Goal: Transaction & Acquisition: Purchase product/service

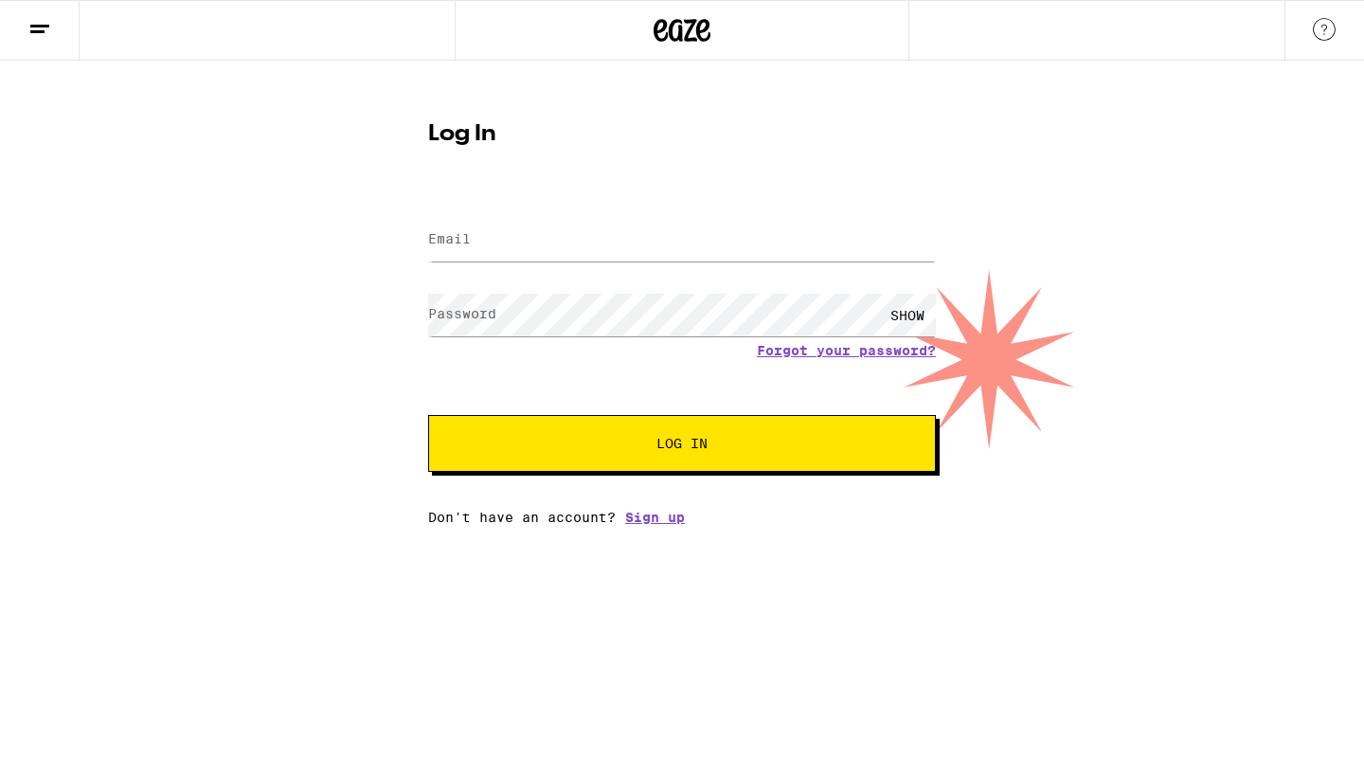
click at [610, 231] on input "Email" at bounding box center [682, 240] width 508 height 43
type input "[EMAIL_ADDRESS][DOMAIN_NAME]"
click at [682, 445] on button "Log In" at bounding box center [682, 443] width 508 height 57
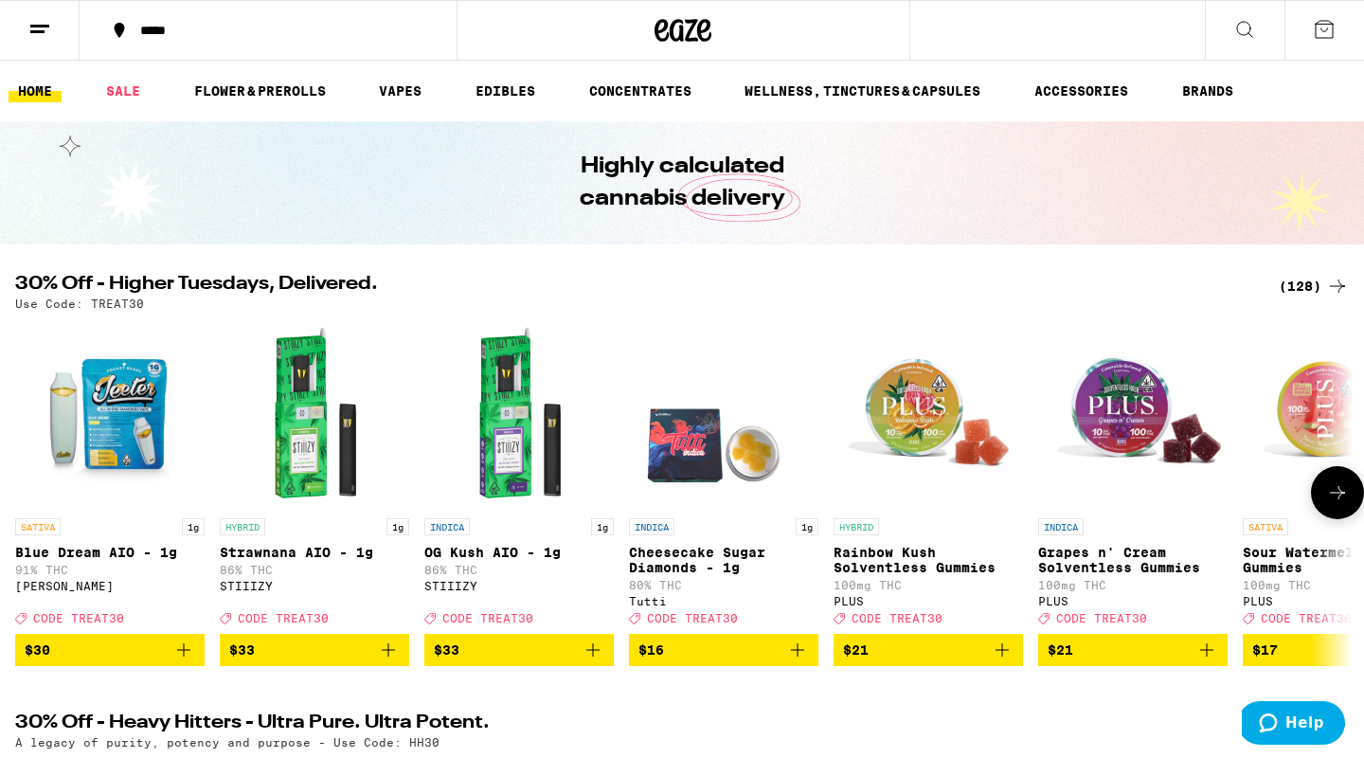
click at [183, 661] on icon "Add to bag" at bounding box center [183, 649] width 23 height 23
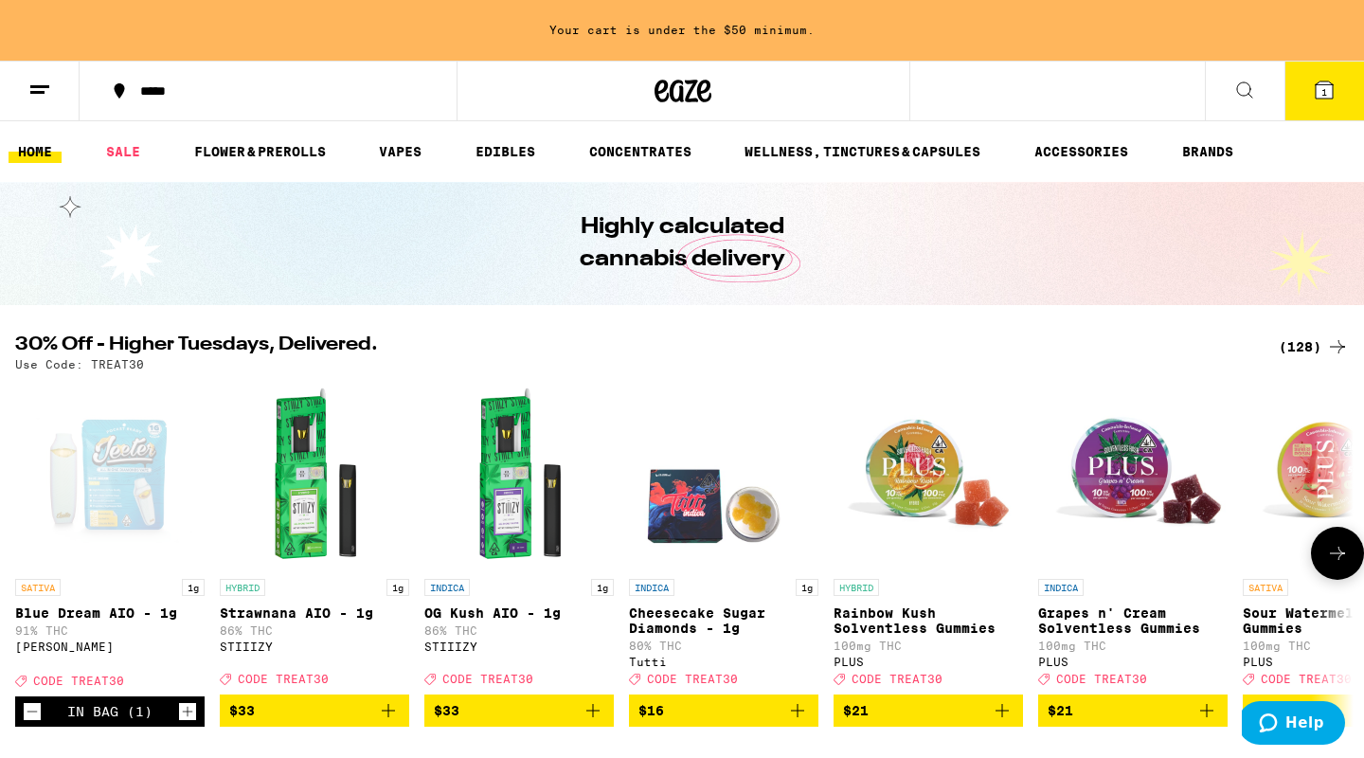
click at [1339, 559] on icon at bounding box center [1337, 552] width 15 height 13
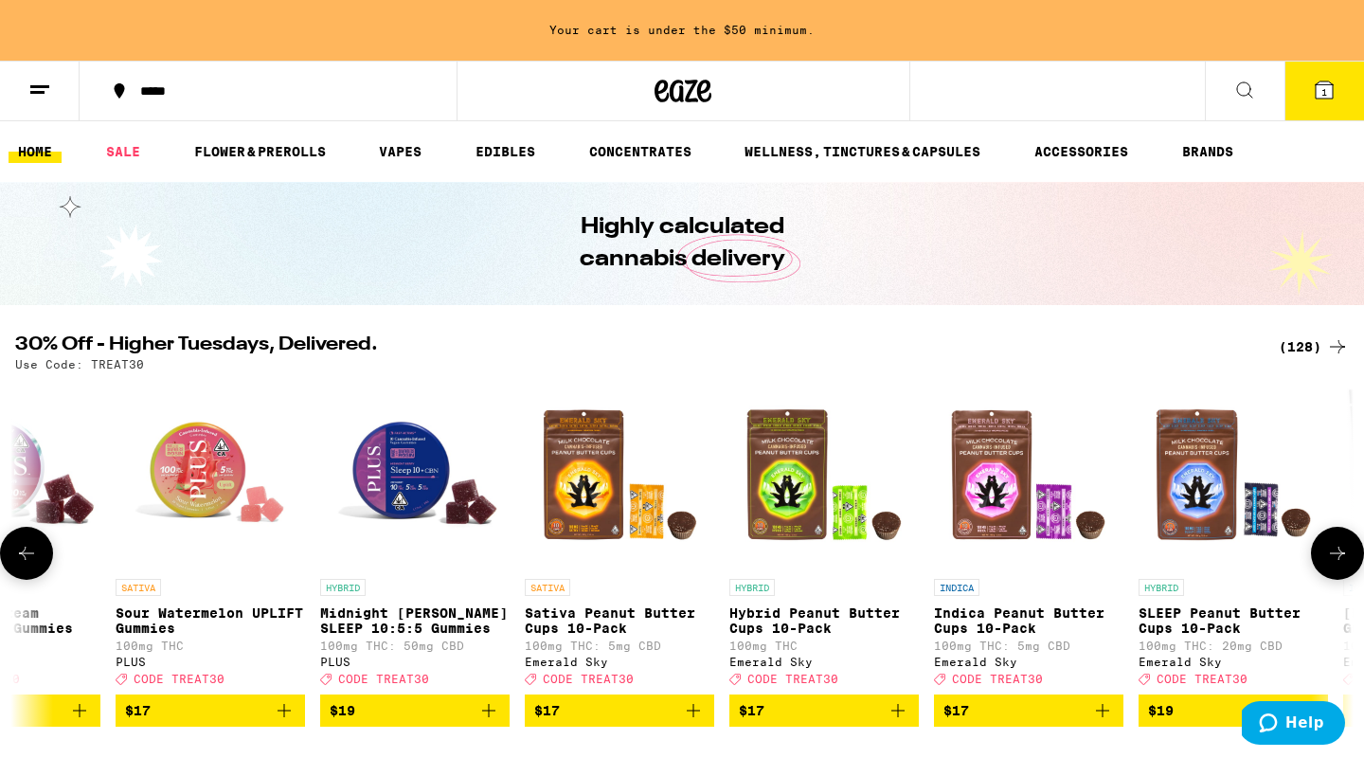
click at [1339, 559] on icon at bounding box center [1337, 552] width 15 height 13
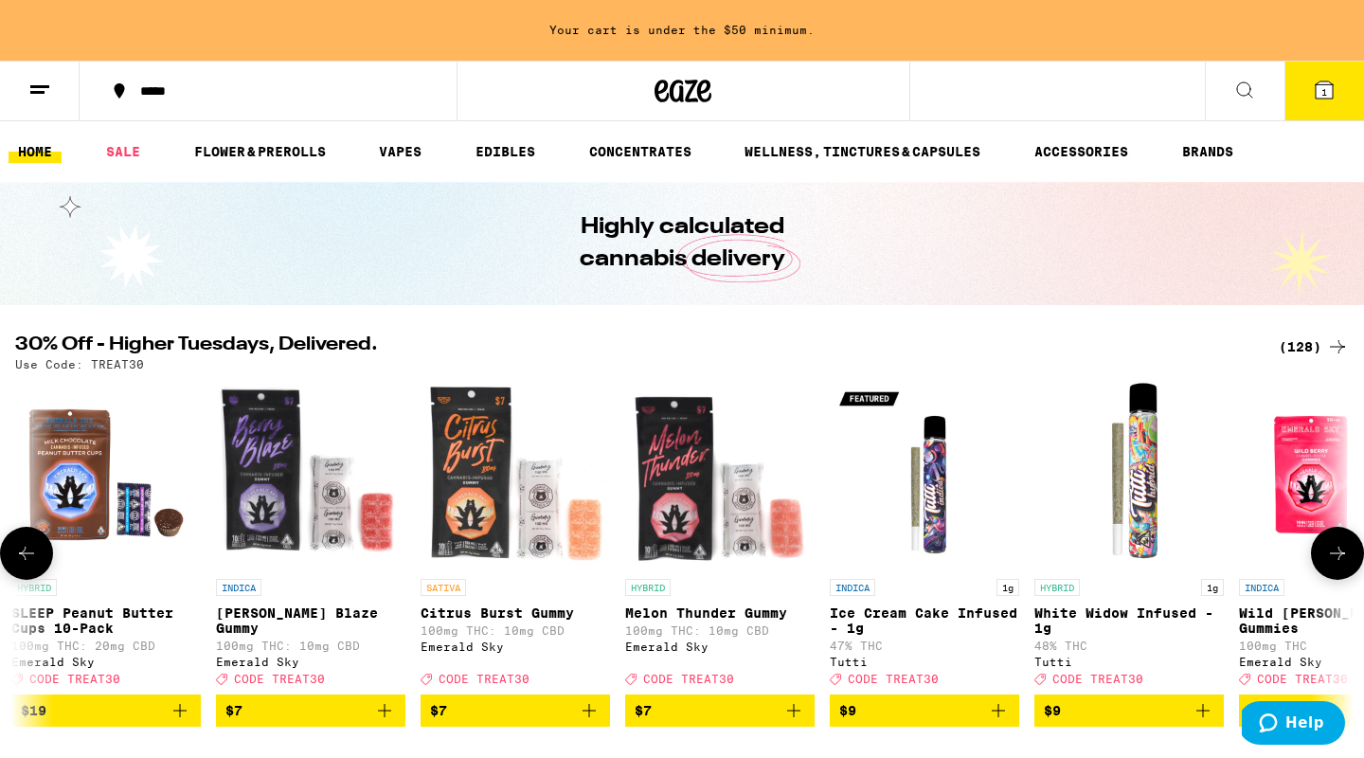
click at [1339, 559] on icon at bounding box center [1337, 552] width 15 height 13
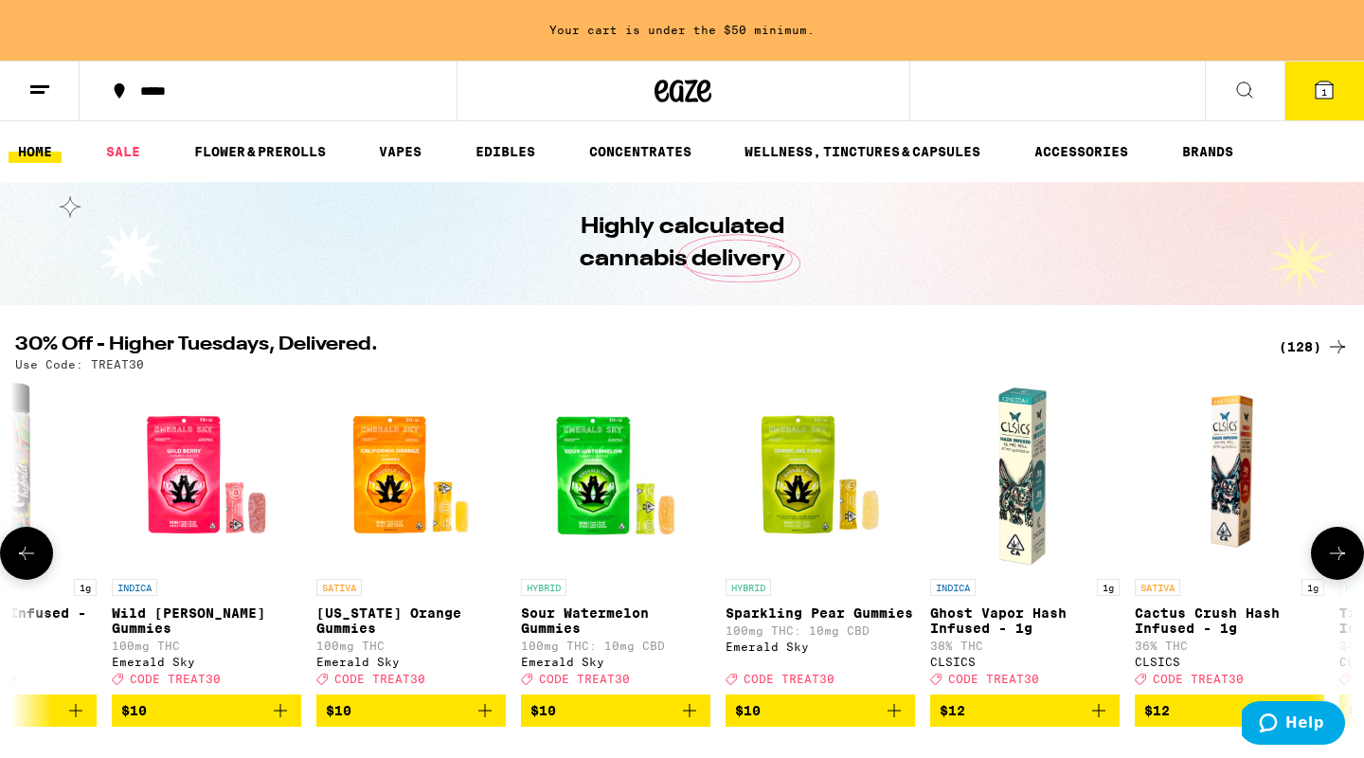
click at [1339, 559] on icon at bounding box center [1337, 552] width 15 height 13
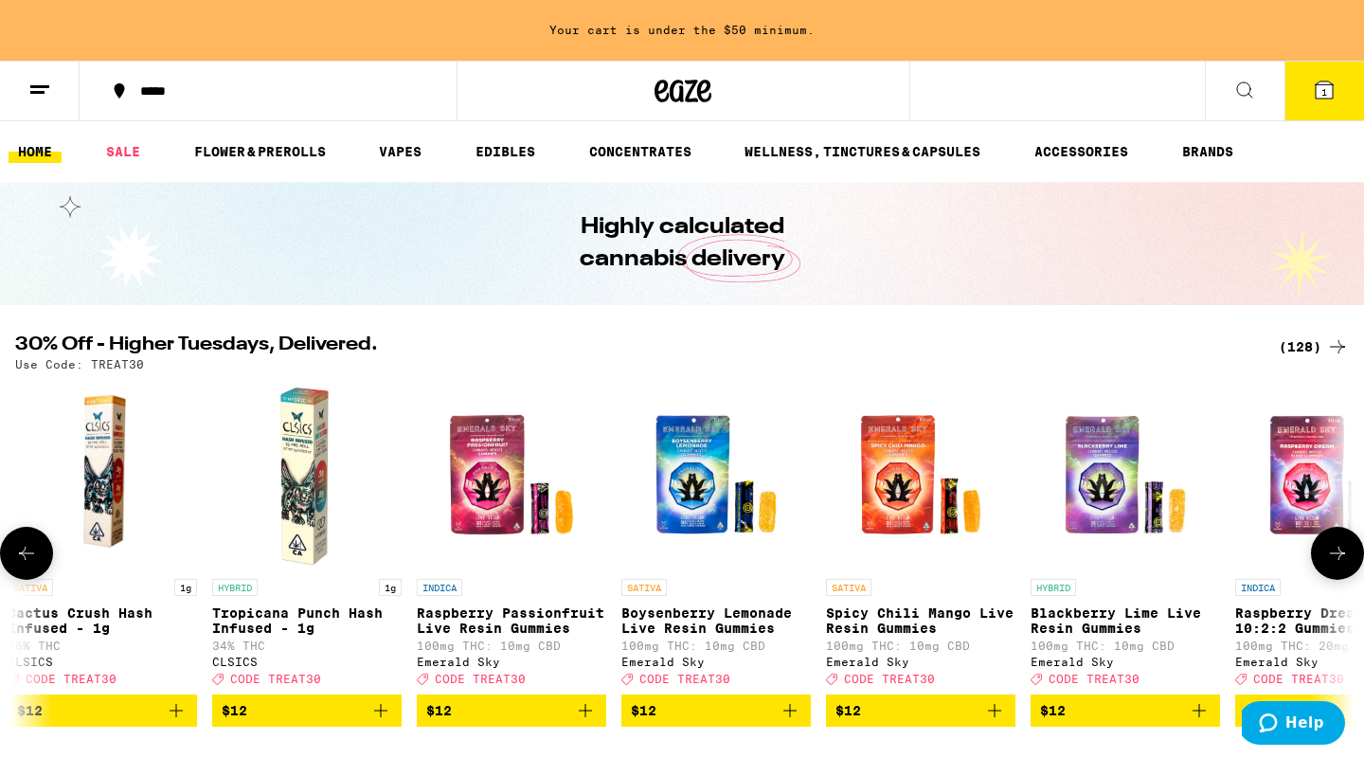
click at [1339, 559] on icon at bounding box center [1337, 552] width 15 height 13
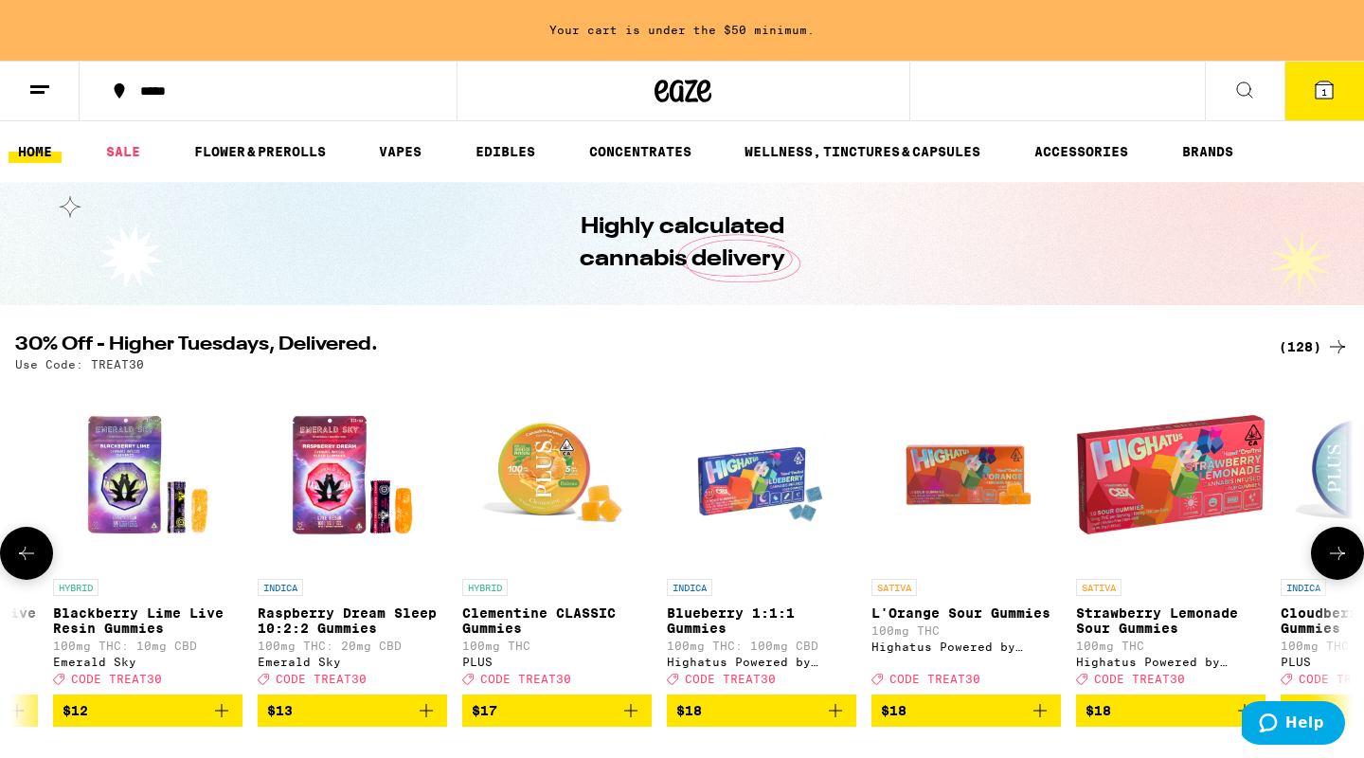
scroll to position [0, 5635]
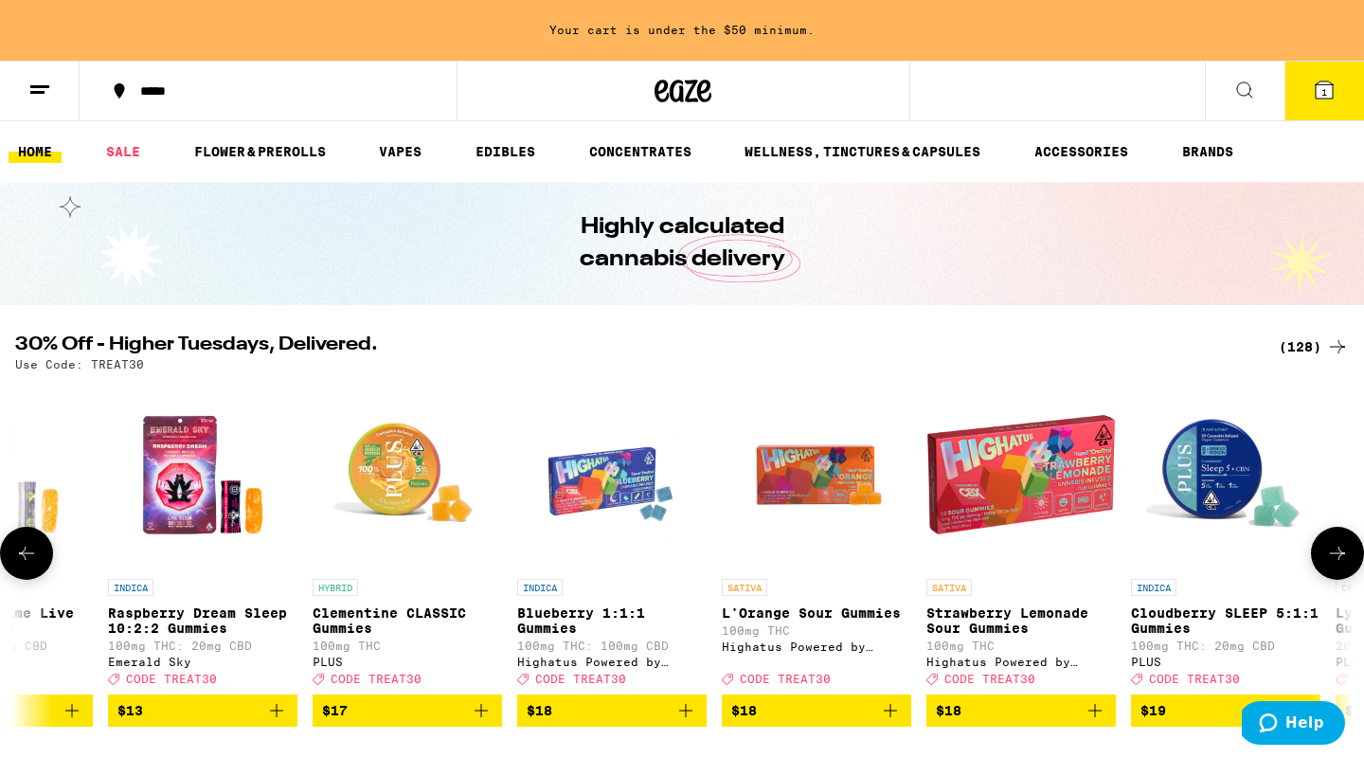
click at [1339, 559] on icon at bounding box center [1337, 552] width 15 height 13
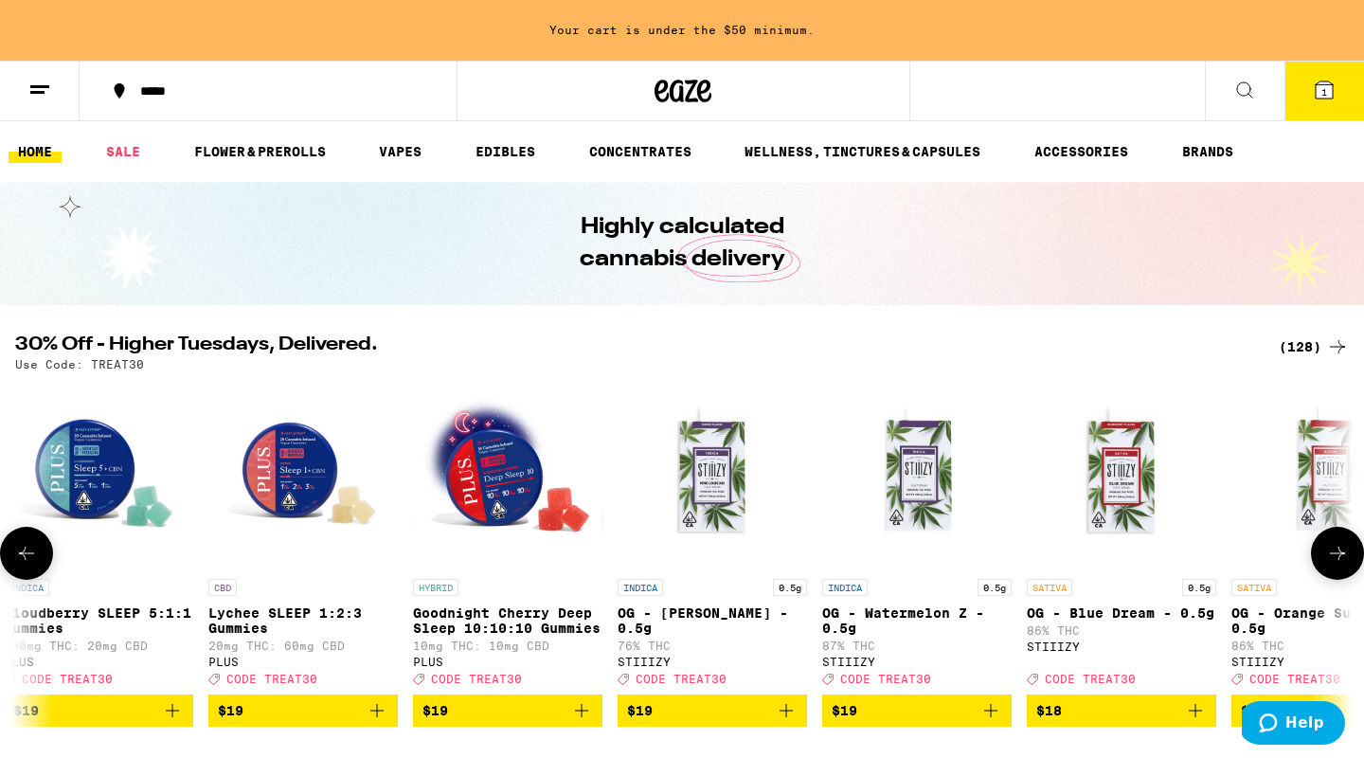
click at [1339, 559] on icon at bounding box center [1337, 552] width 15 height 13
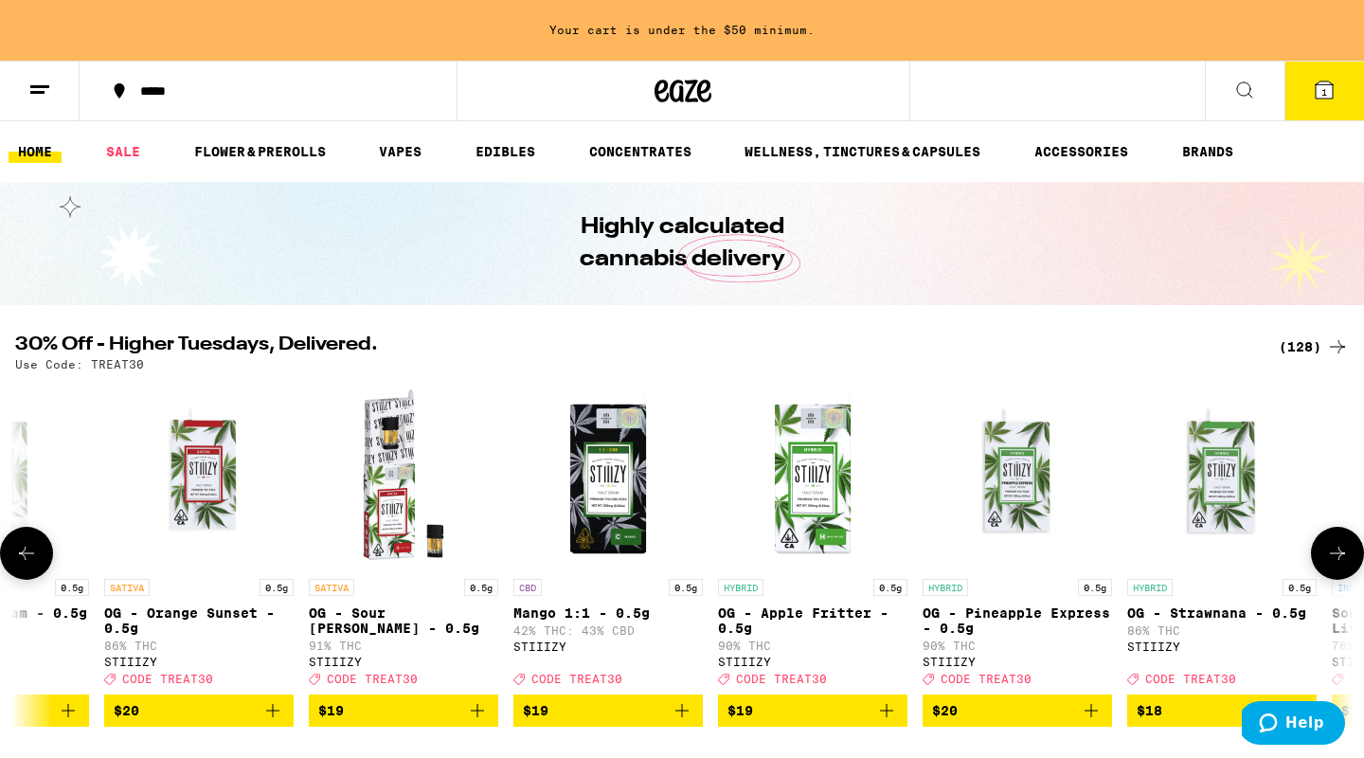
click at [1339, 559] on icon at bounding box center [1337, 552] width 15 height 13
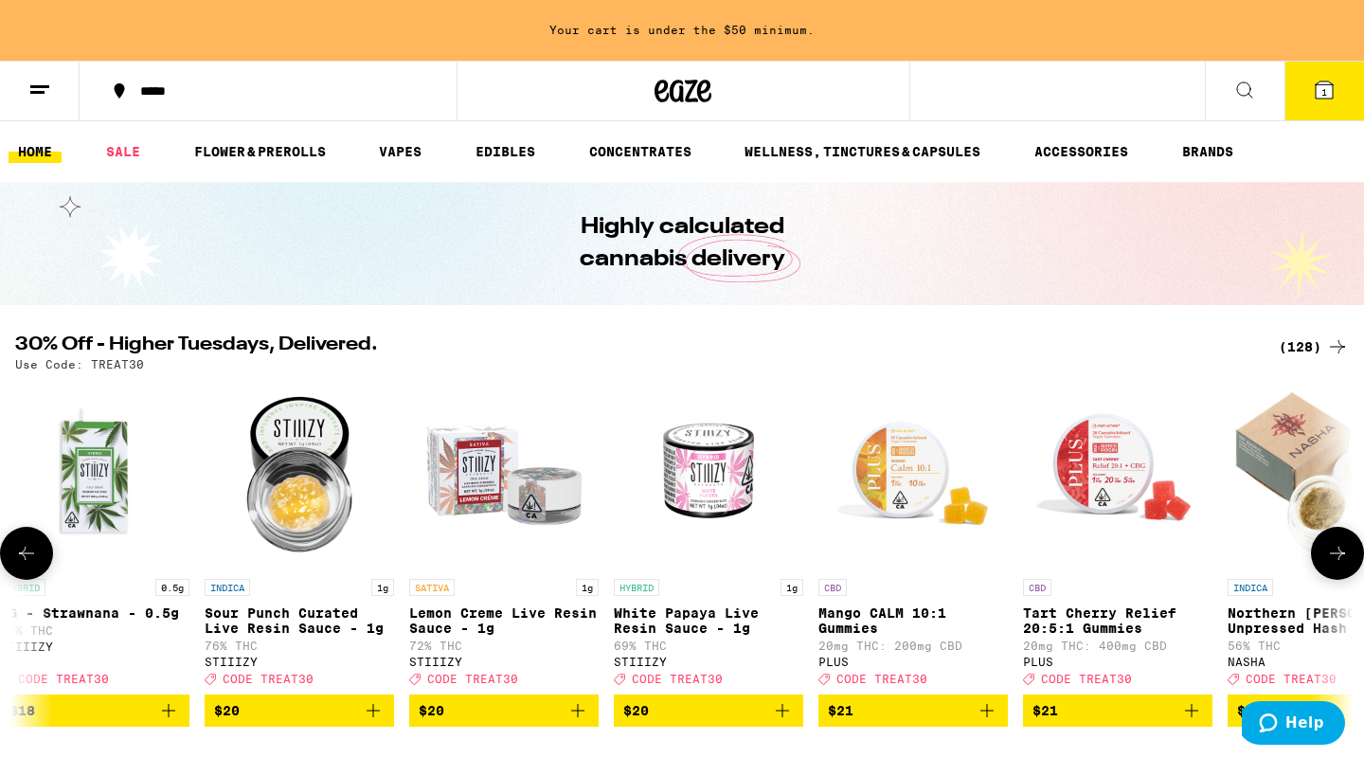
click at [1339, 559] on icon at bounding box center [1337, 552] width 15 height 13
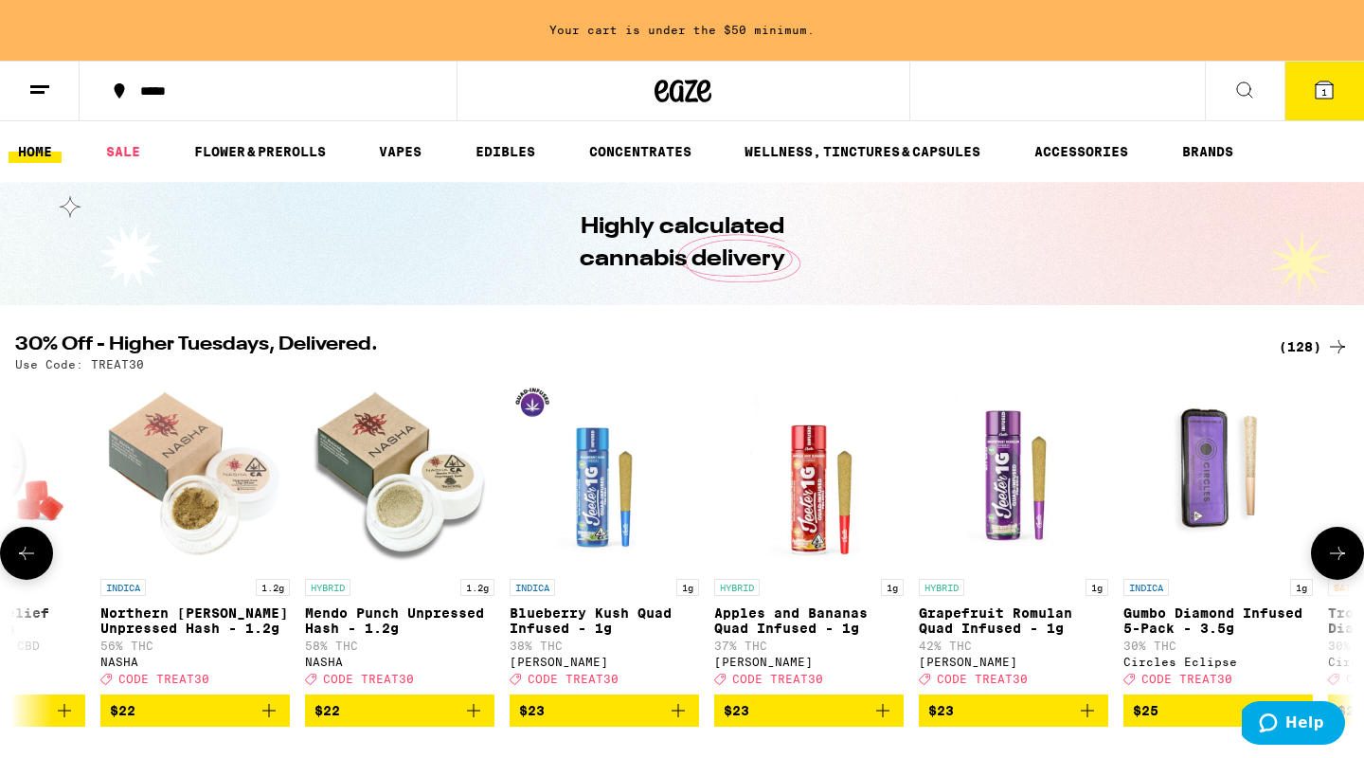
click at [1339, 559] on icon at bounding box center [1337, 552] width 15 height 13
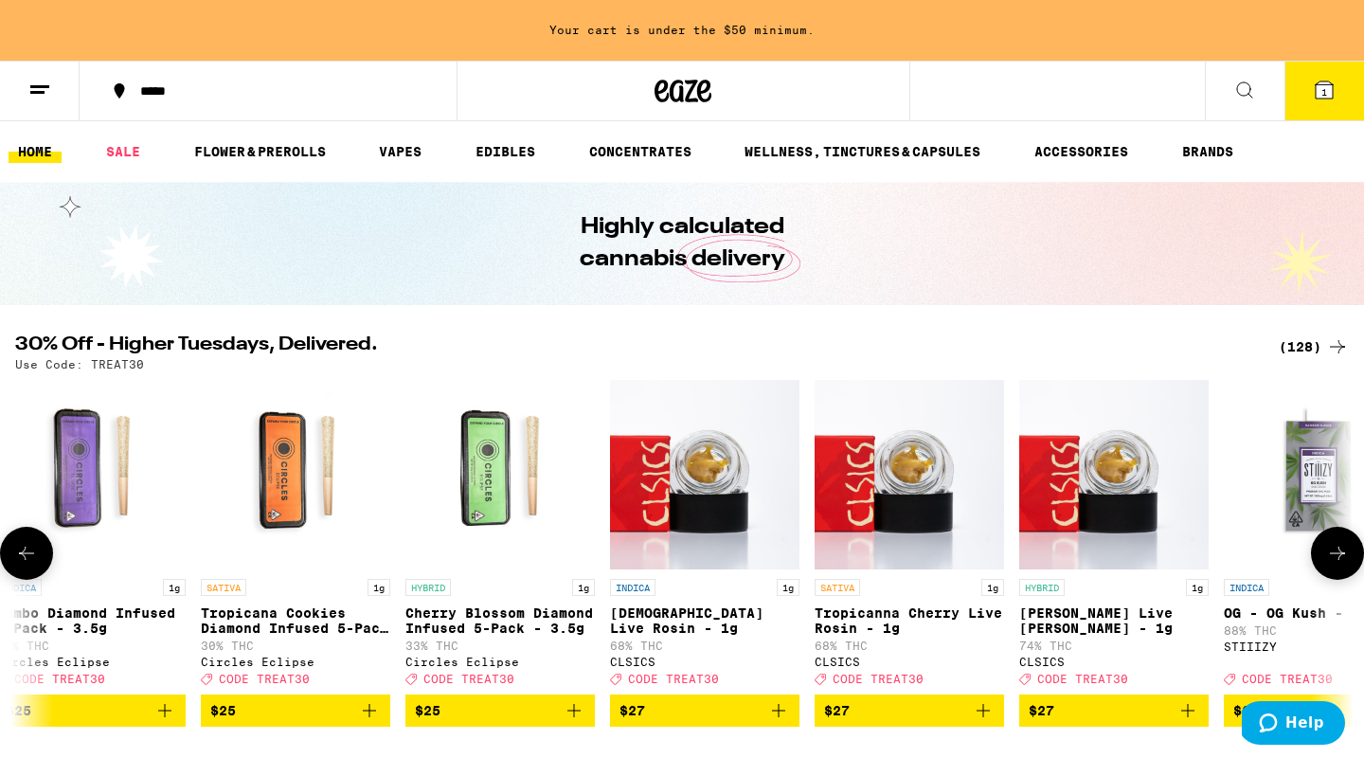
click at [1339, 559] on icon at bounding box center [1337, 552] width 15 height 13
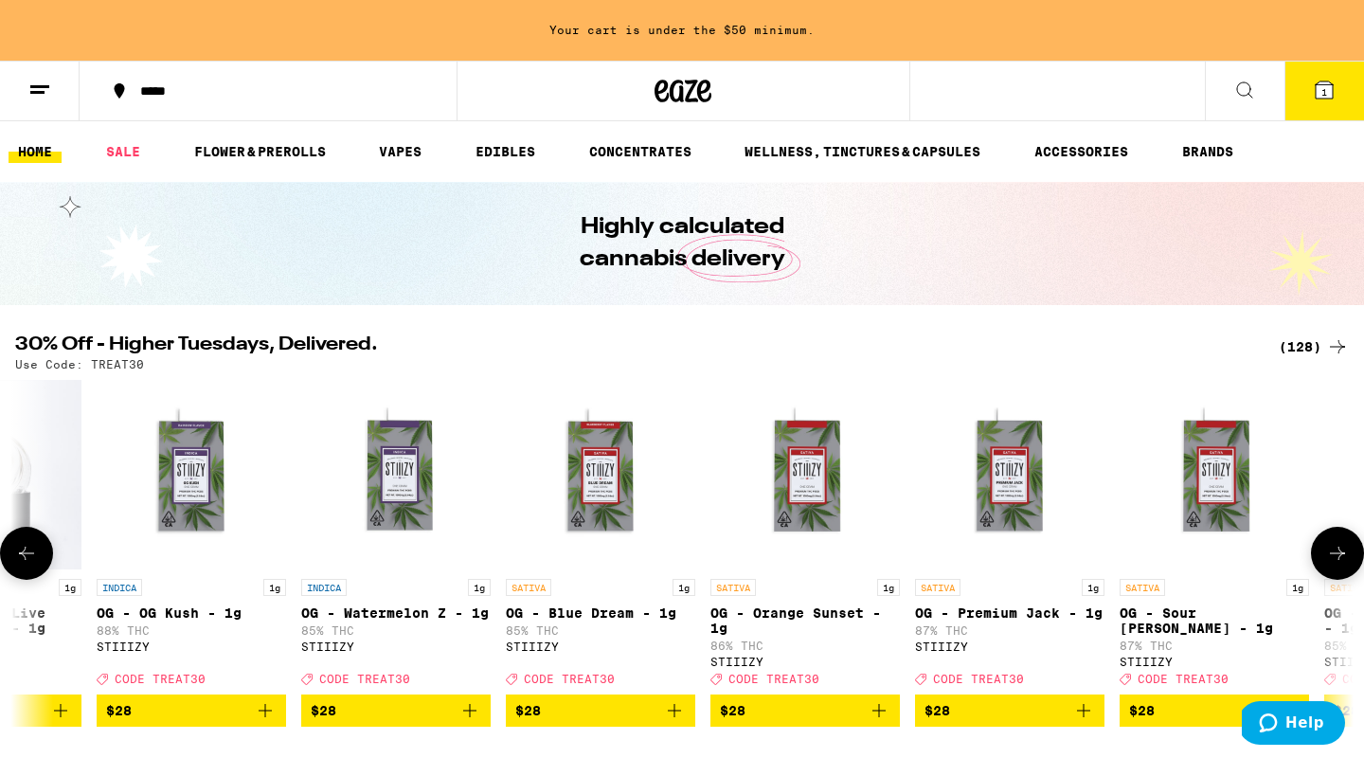
click at [1339, 559] on icon at bounding box center [1337, 552] width 15 height 13
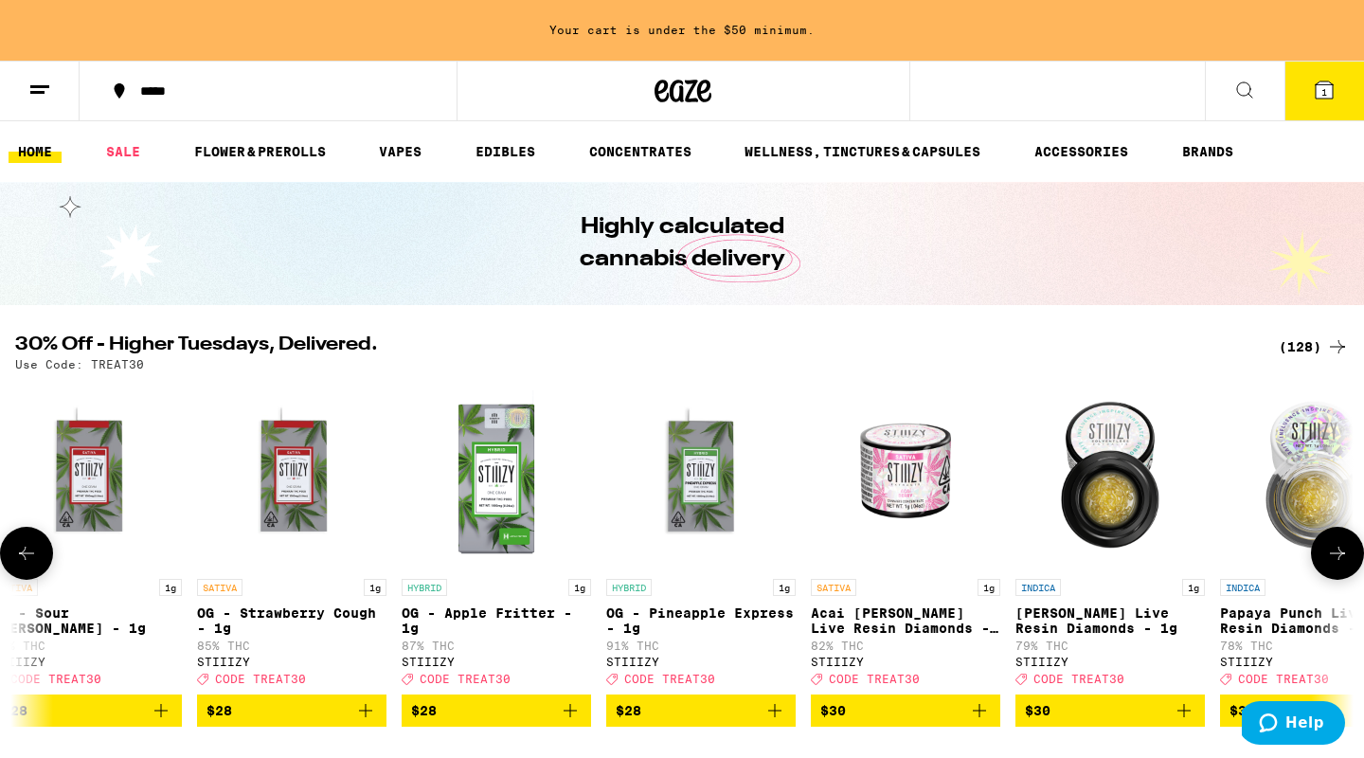
click at [1339, 559] on icon at bounding box center [1337, 552] width 15 height 13
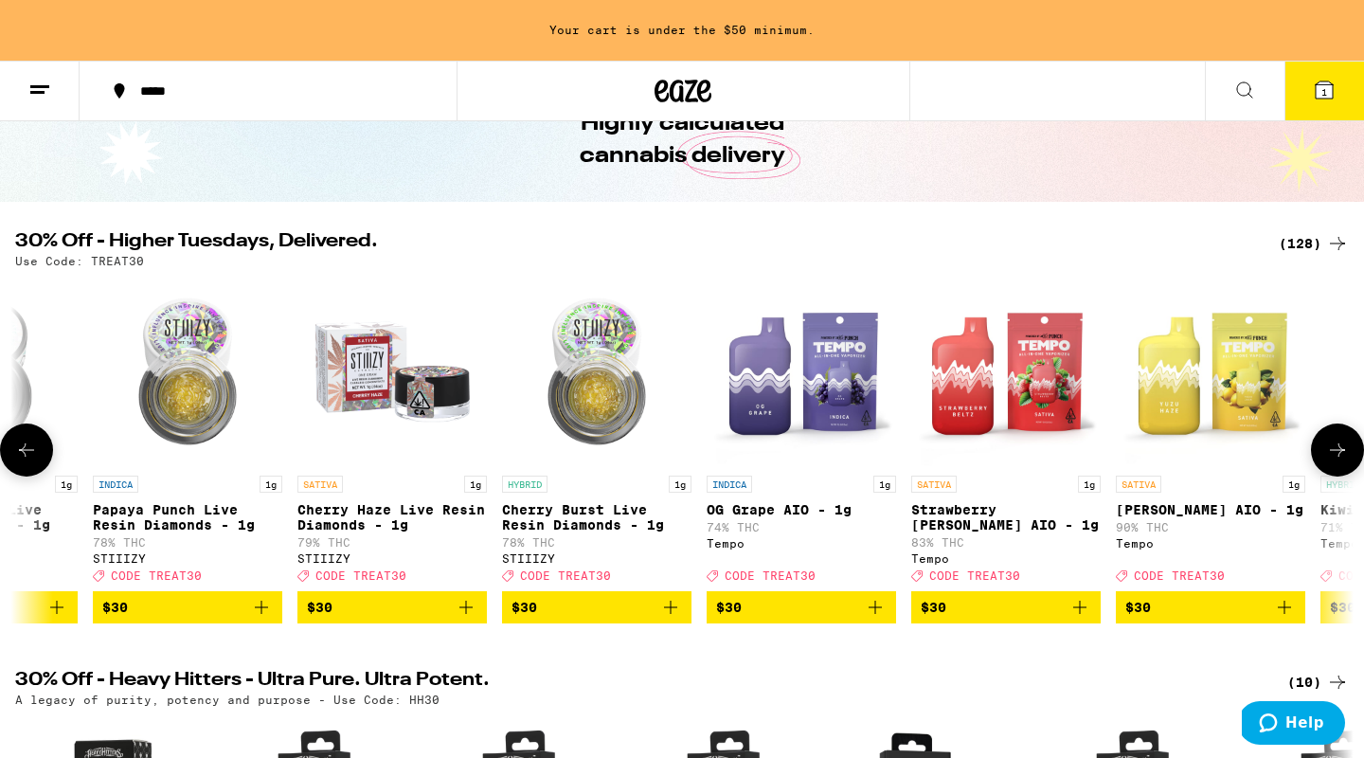
scroll to position [104, 0]
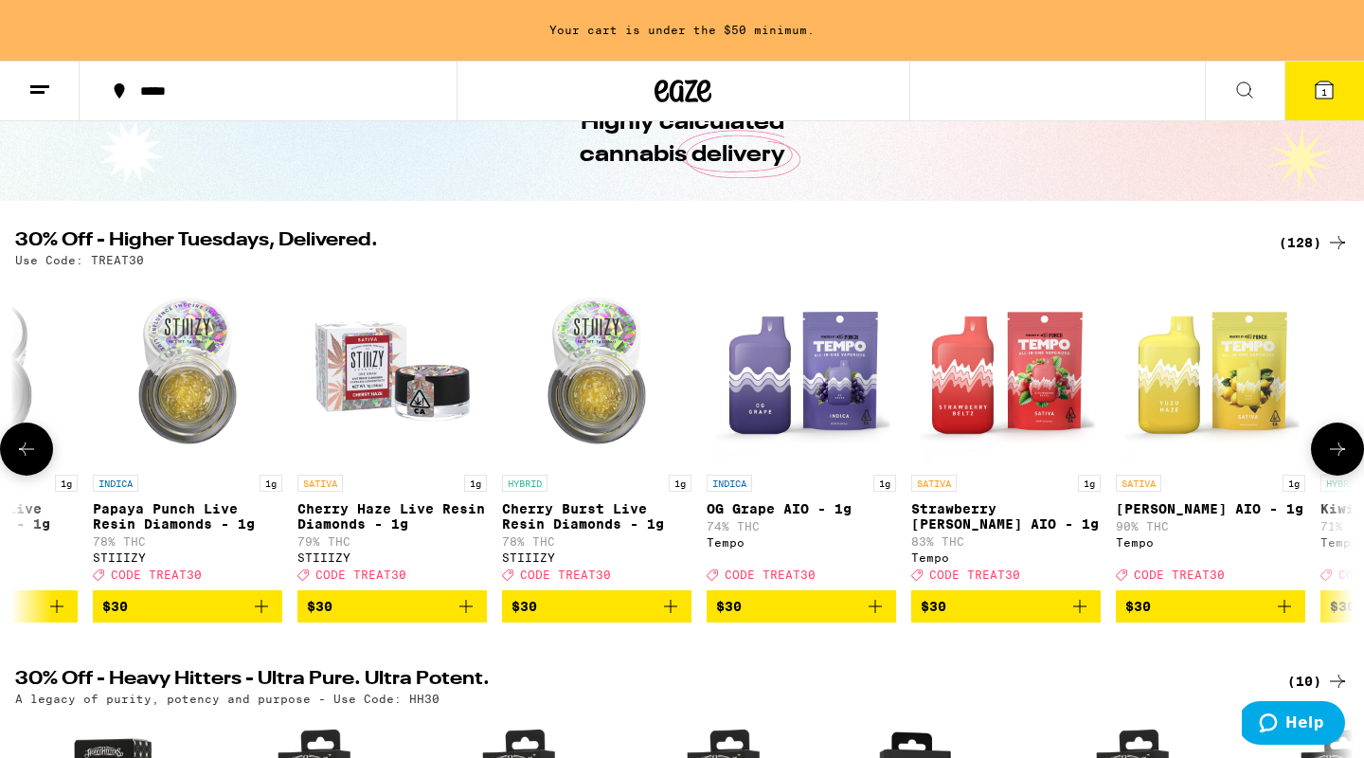
click at [1331, 460] on icon at bounding box center [1337, 449] width 23 height 23
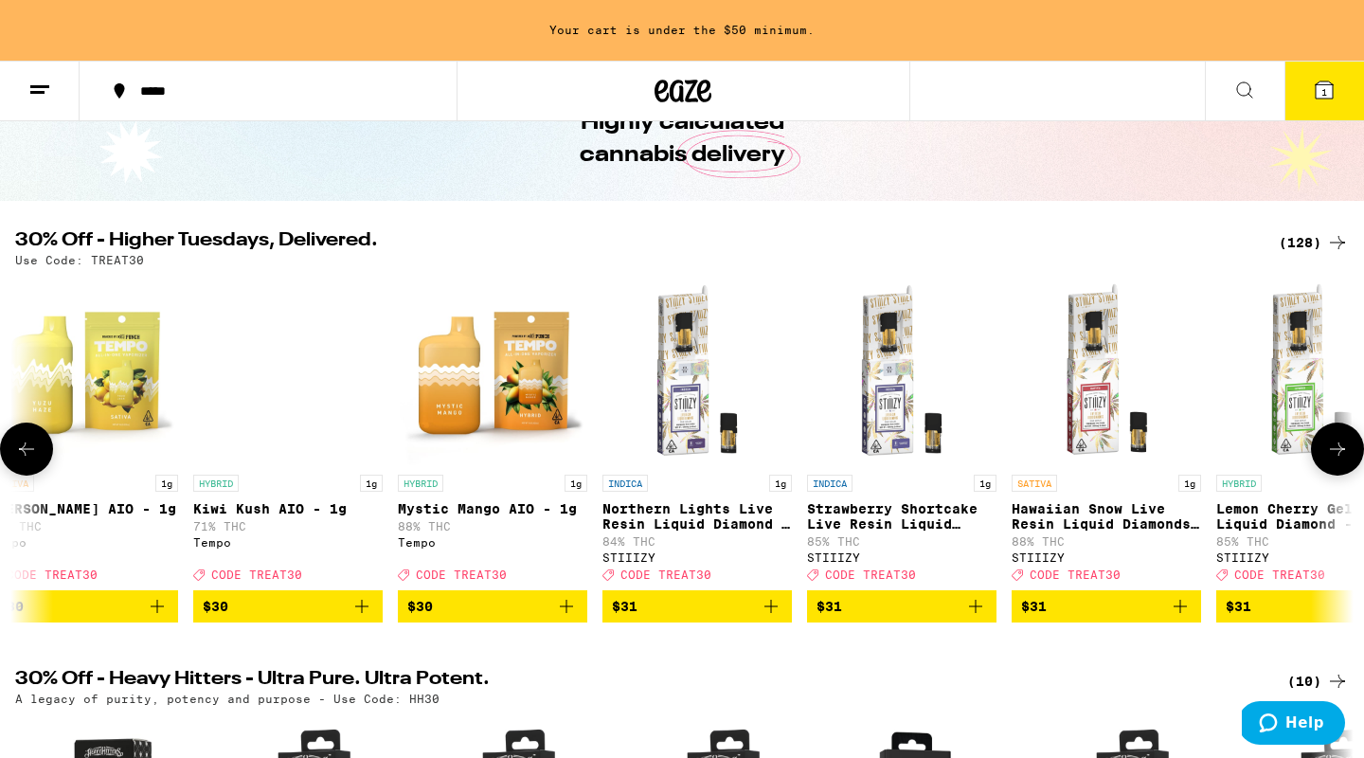
click at [365, 613] on icon "Add to bag" at bounding box center [361, 606] width 13 height 13
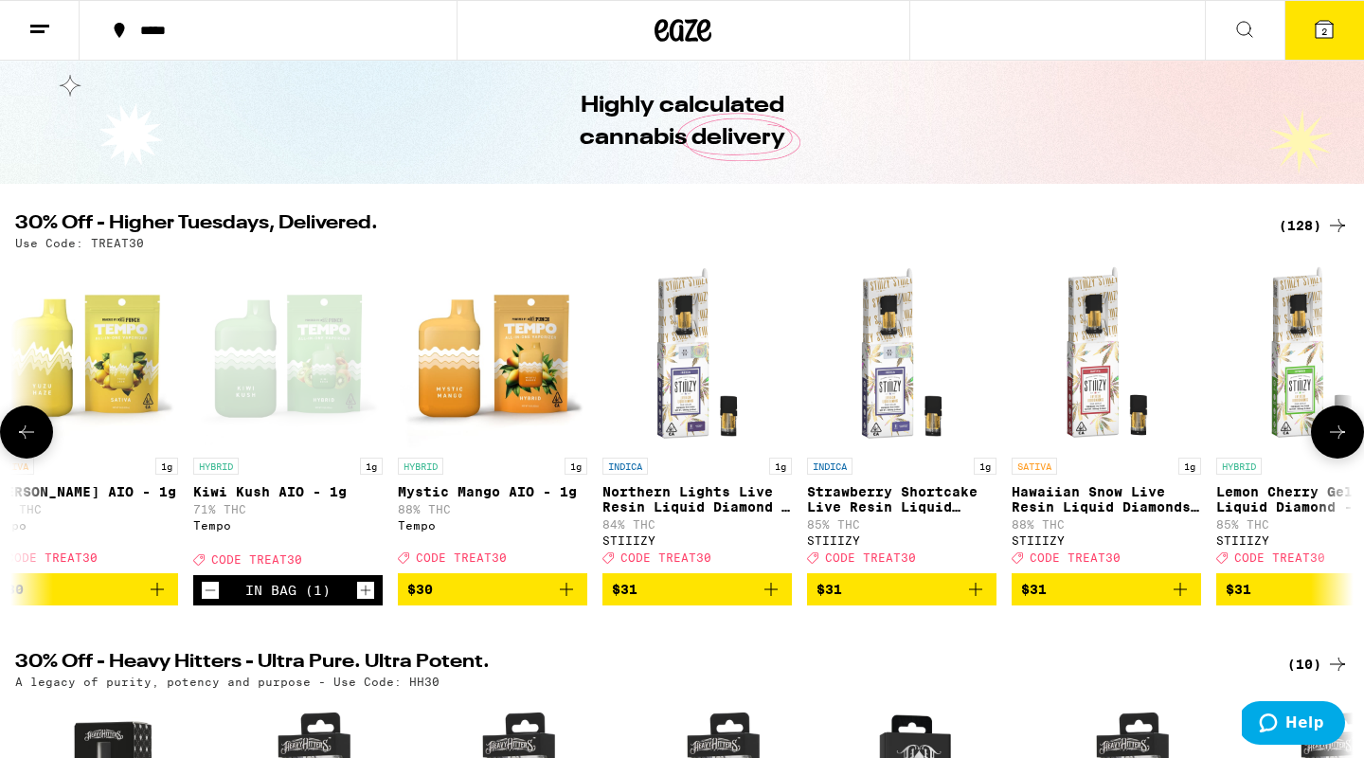
scroll to position [61, 0]
click at [567, 600] on icon "Add to bag" at bounding box center [566, 589] width 23 height 23
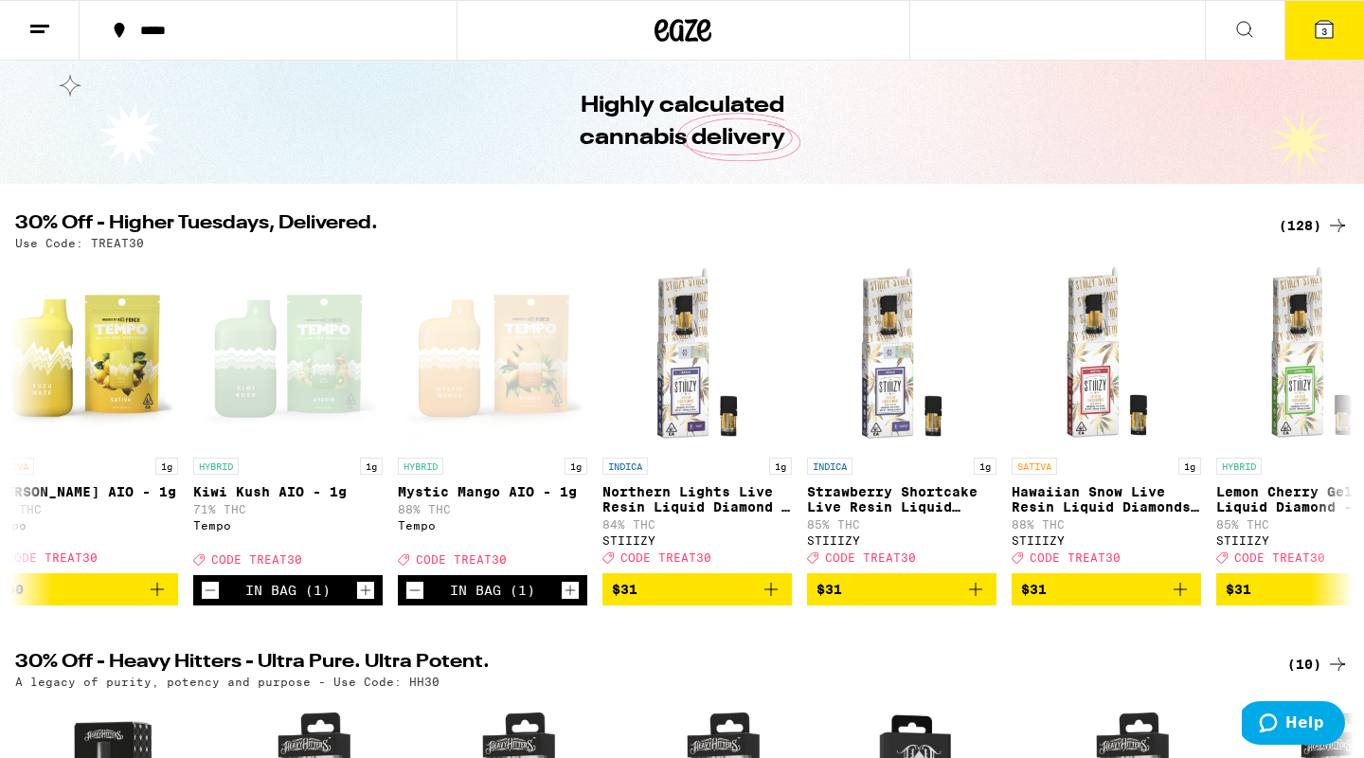
click at [1331, 28] on icon at bounding box center [1323, 29] width 17 height 17
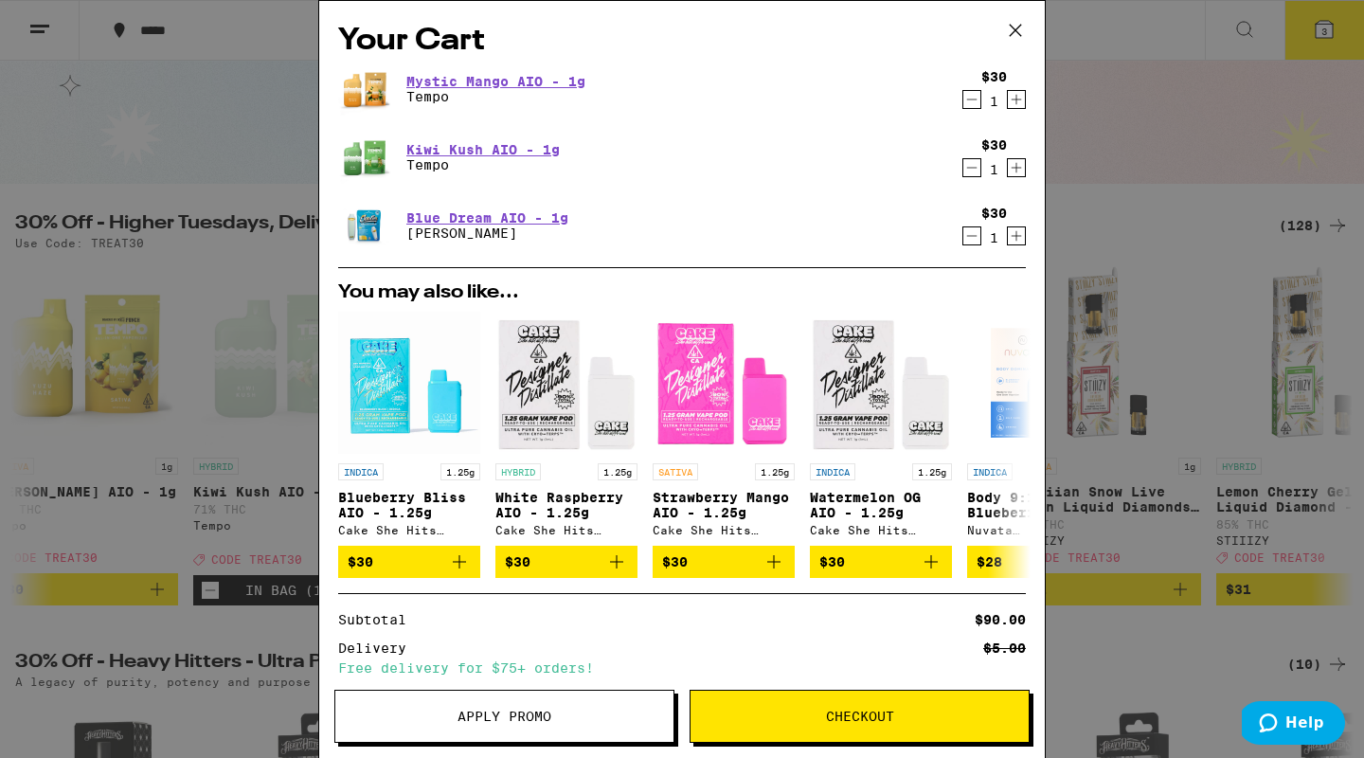
click at [1008, 24] on icon at bounding box center [1015, 30] width 28 height 28
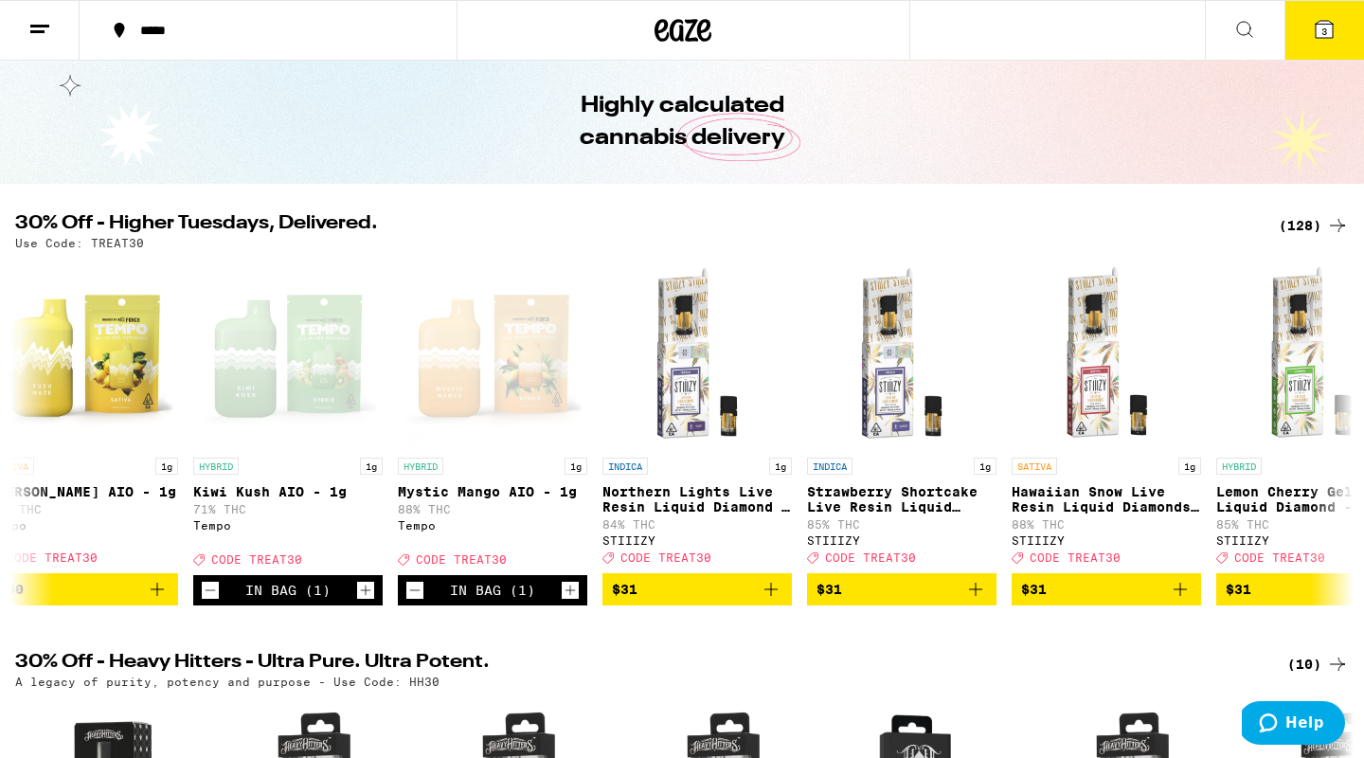
click at [1321, 15] on button "3" at bounding box center [1324, 30] width 80 height 59
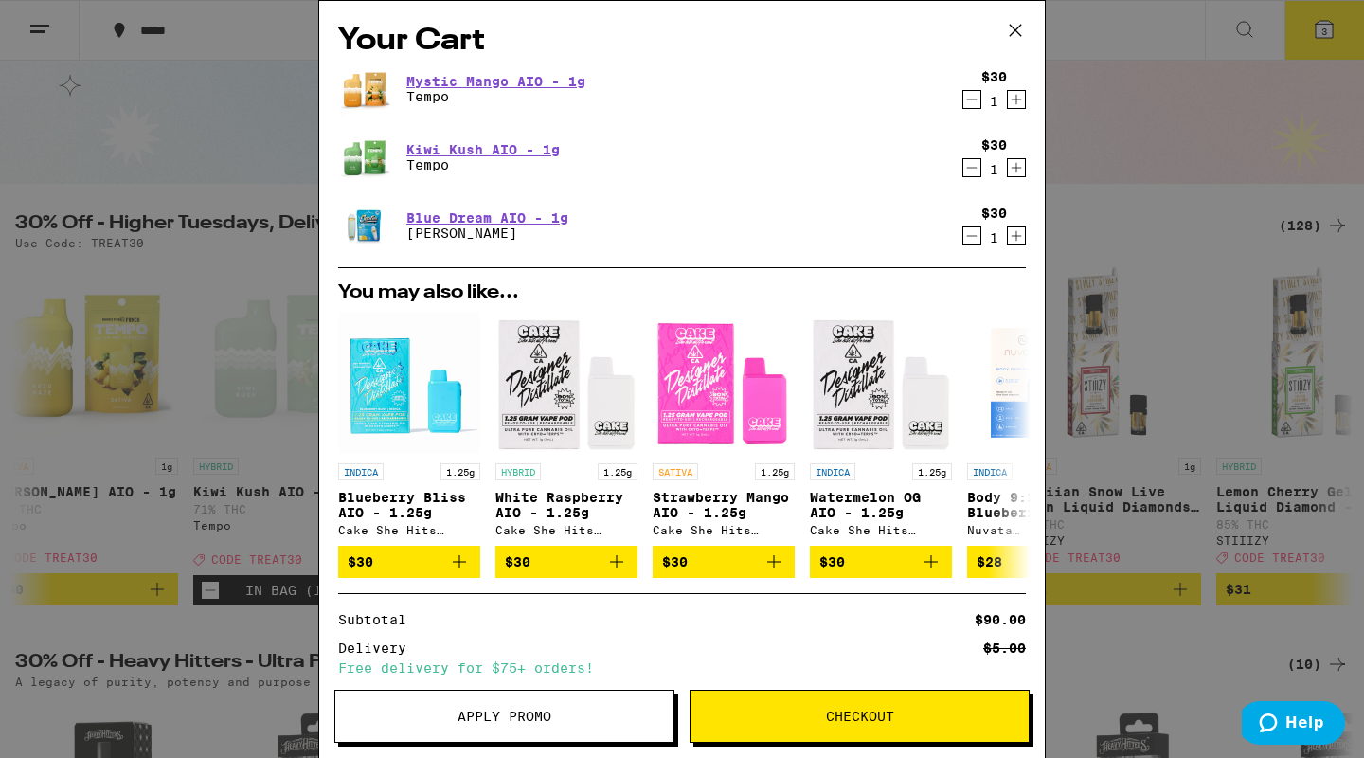
click at [498, 705] on button "Apply Promo" at bounding box center [504, 715] width 340 height 53
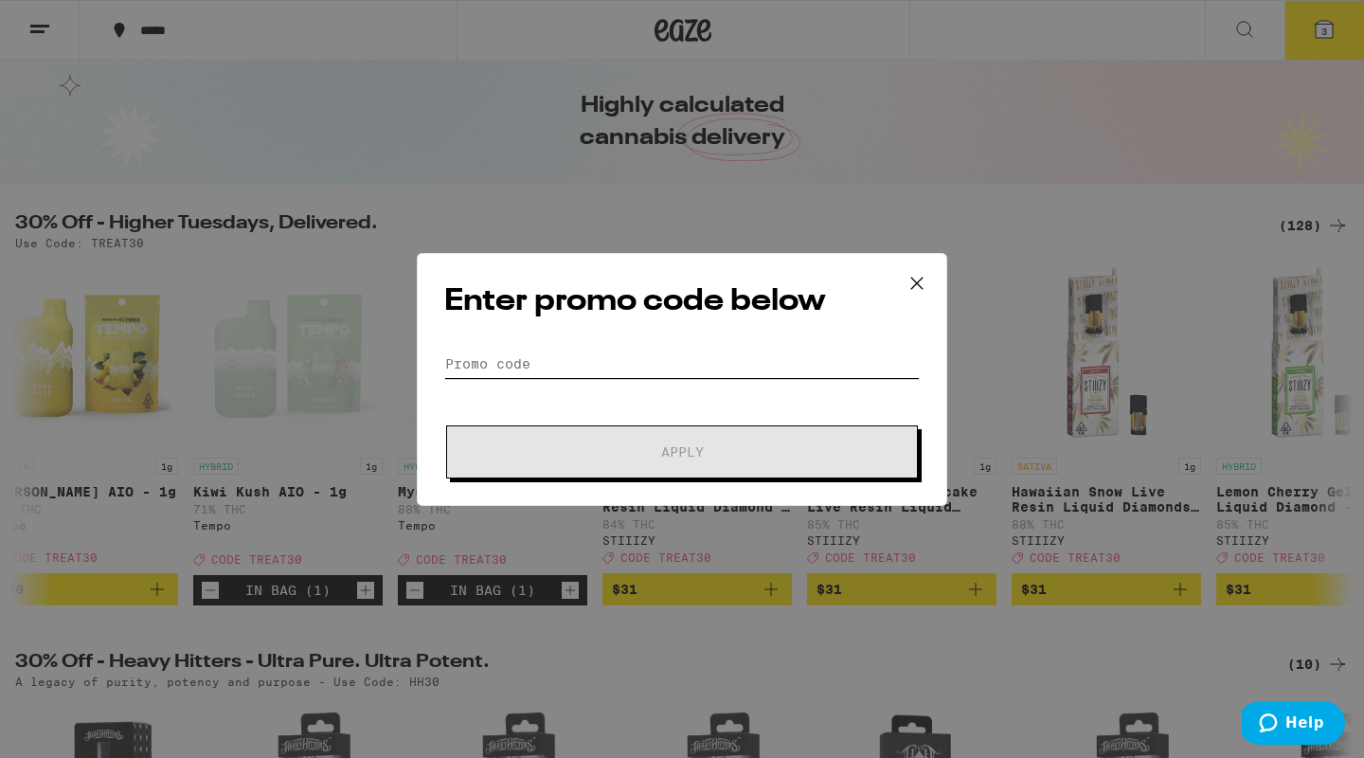
click at [546, 363] on input "Promo Code" at bounding box center [681, 363] width 475 height 28
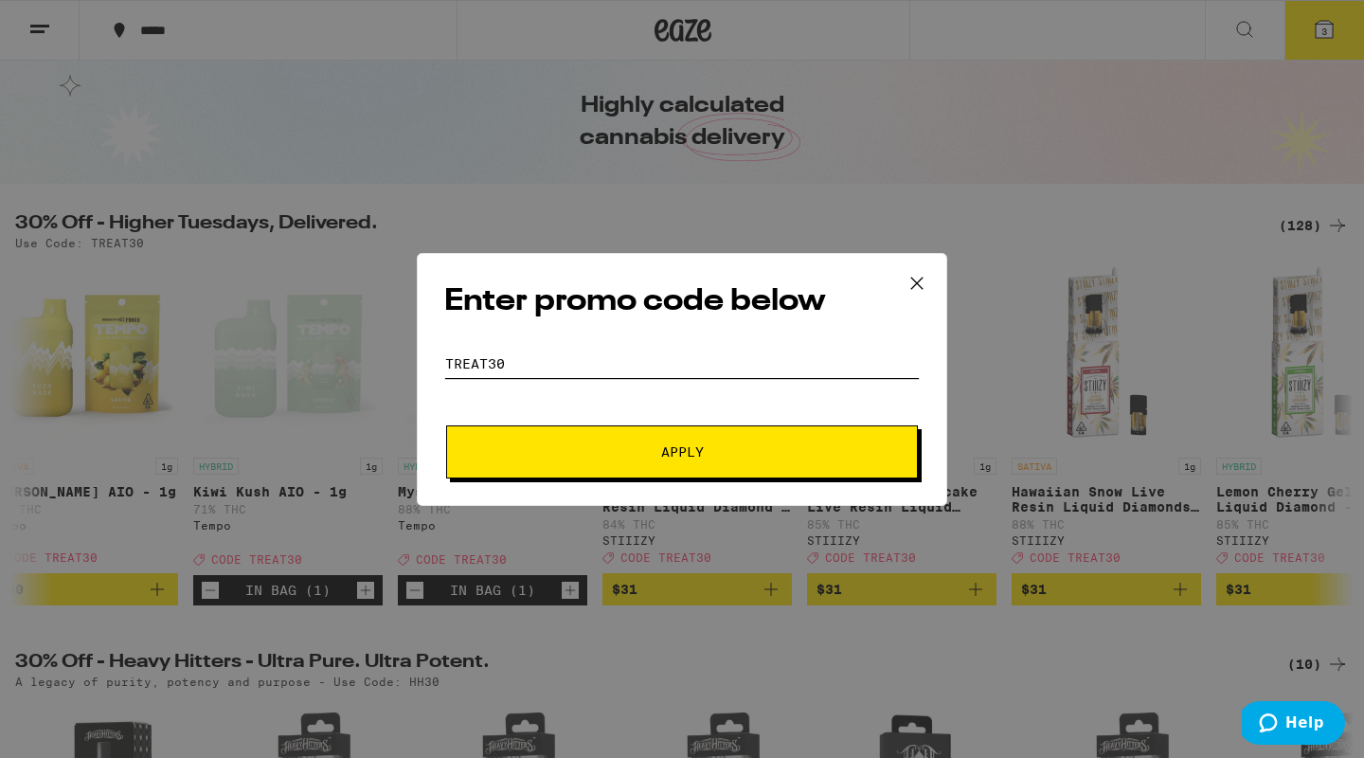
type input "treat30"
click at [500, 450] on button "Apply" at bounding box center [682, 451] width 472 height 53
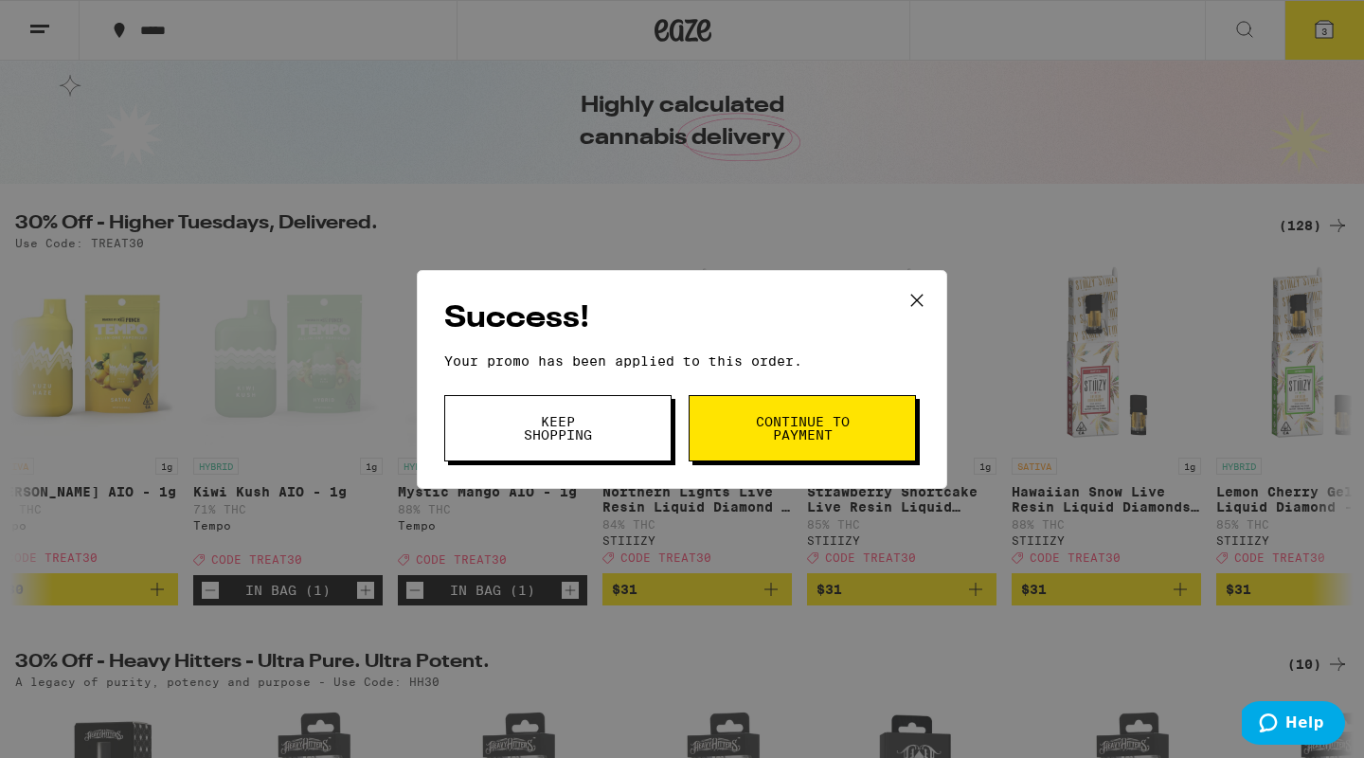
click at [783, 437] on span "Continue to payment" at bounding box center [802, 428] width 97 height 27
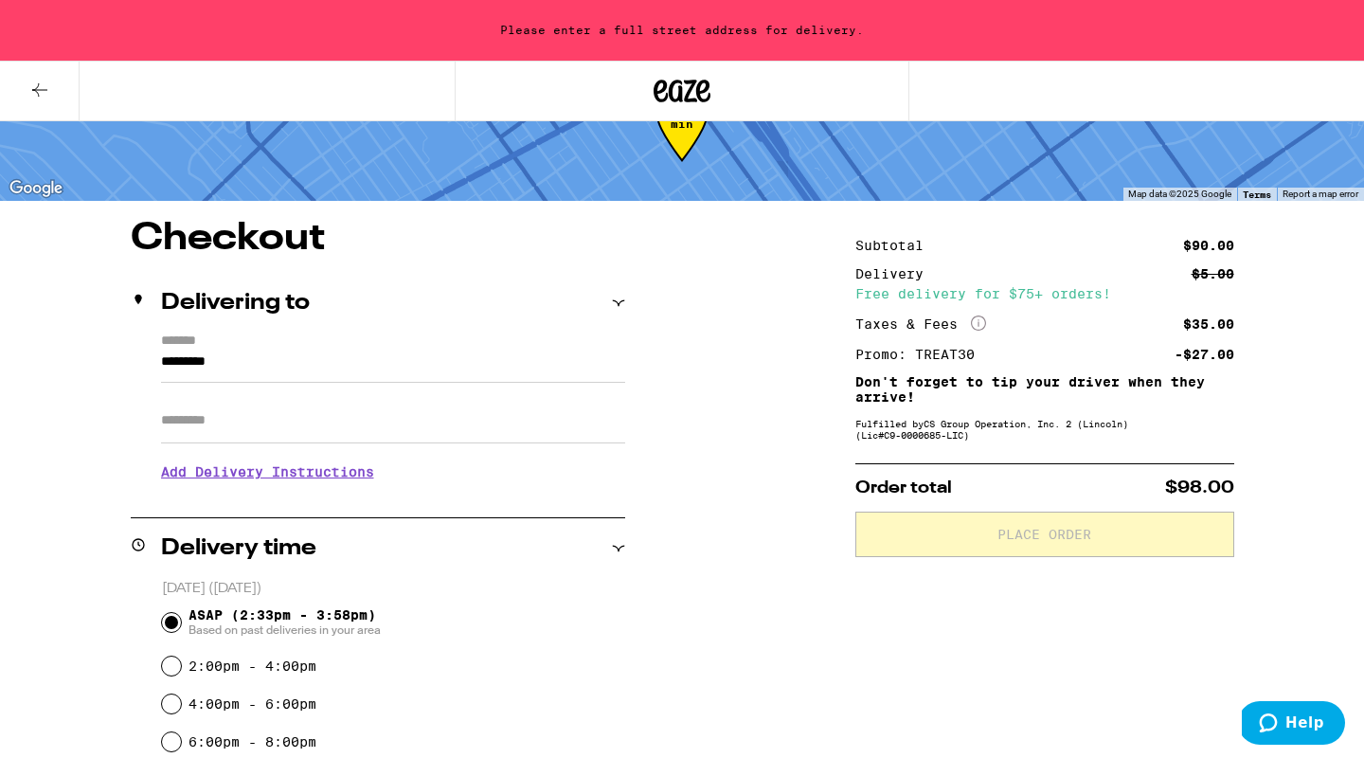
scroll to position [60, 0]
